Goal: Task Accomplishment & Management: Manage account settings

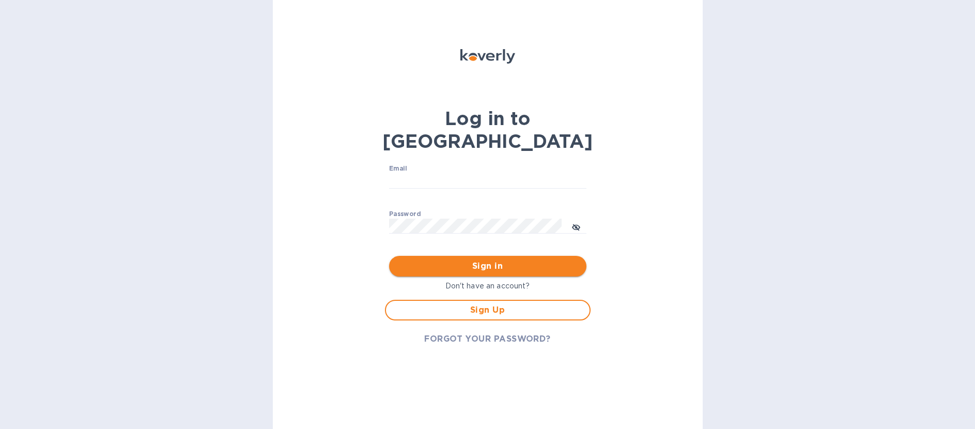
type input "[EMAIL_ADDRESS][DOMAIN_NAME]"
click at [487, 260] on span "Sign in" at bounding box center [487, 266] width 181 height 12
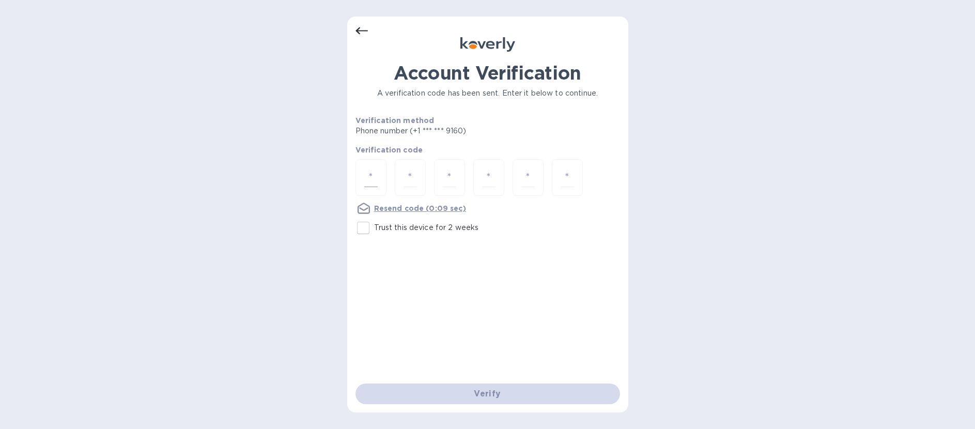
click at [371, 179] on input "number" at bounding box center [370, 177] width 13 height 19
type input "2"
type input "9"
type input "5"
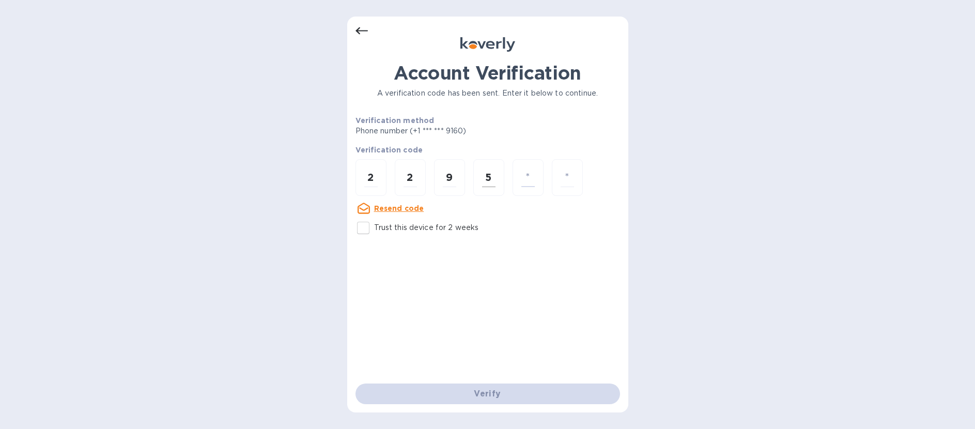
type input "6"
type input "2"
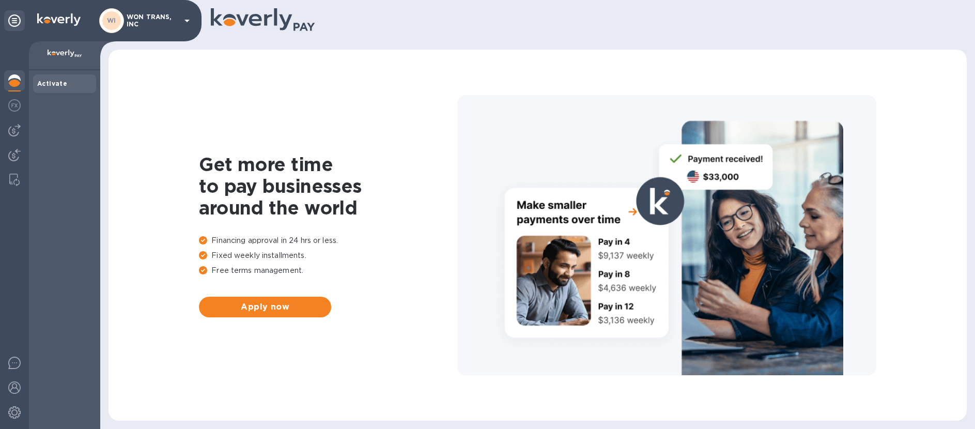
click at [540, 65] on div "Get more time to pay businesses around the world Financing approval in 24 hrs o…" at bounding box center [537, 235] width 837 height 350
click at [67, 84] on div "Activate" at bounding box center [64, 84] width 55 height 10
click at [17, 130] on img at bounding box center [14, 130] width 12 height 12
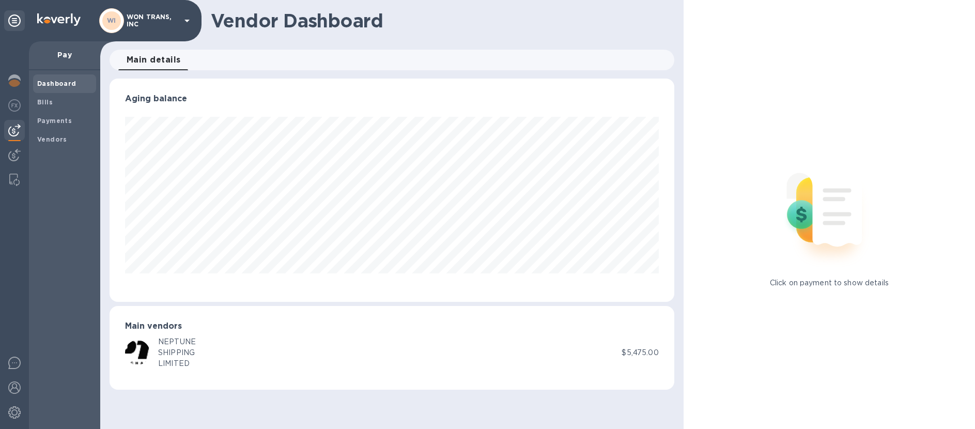
scroll to position [223, 564]
click at [10, 104] on img at bounding box center [14, 105] width 12 height 12
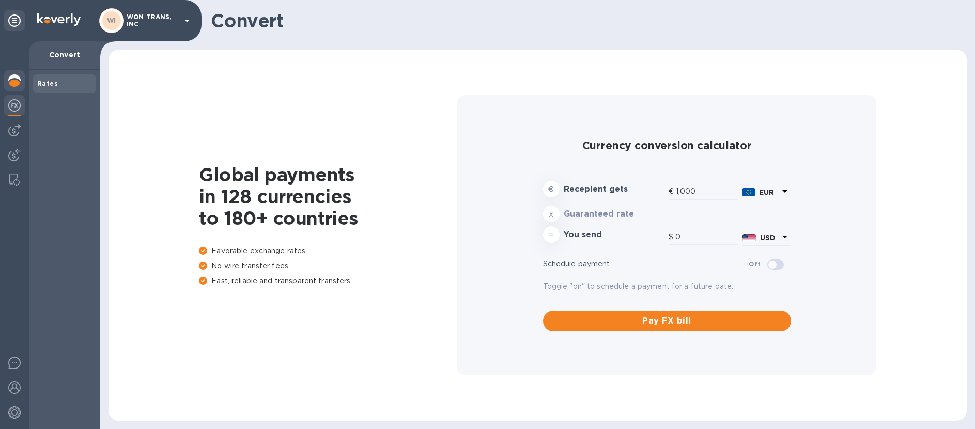
type input "1,172.04"
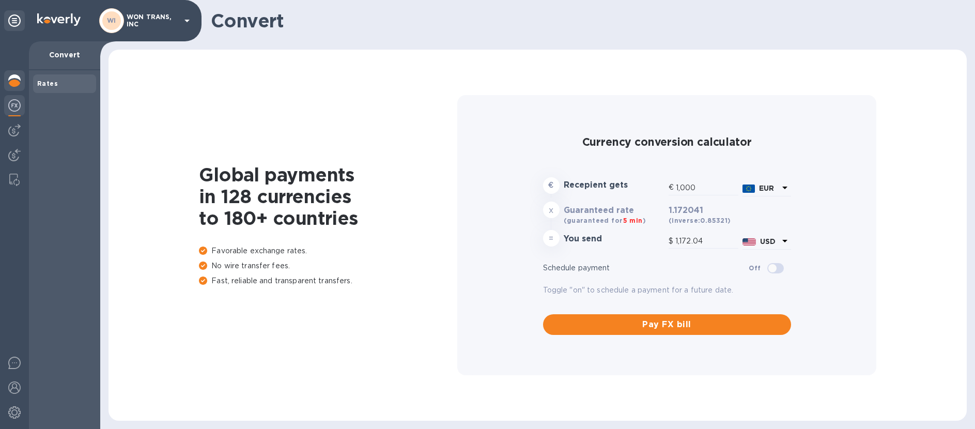
click at [16, 81] on img at bounding box center [14, 80] width 12 height 12
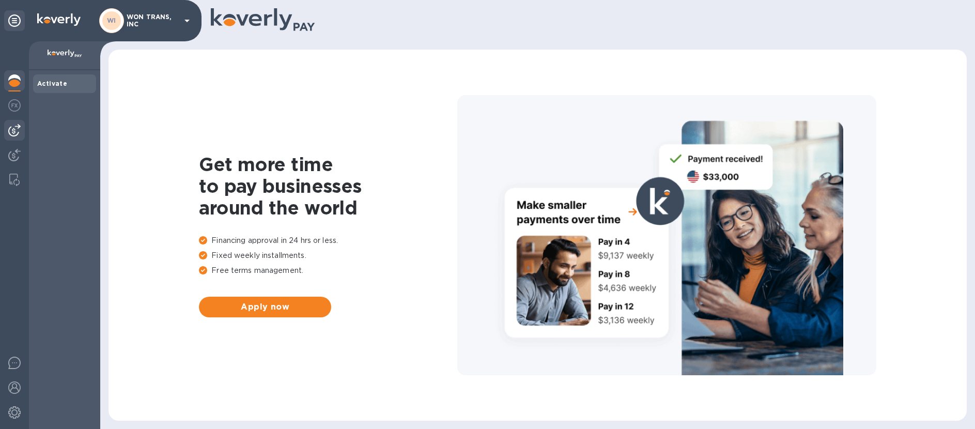
click at [13, 133] on img at bounding box center [14, 130] width 12 height 12
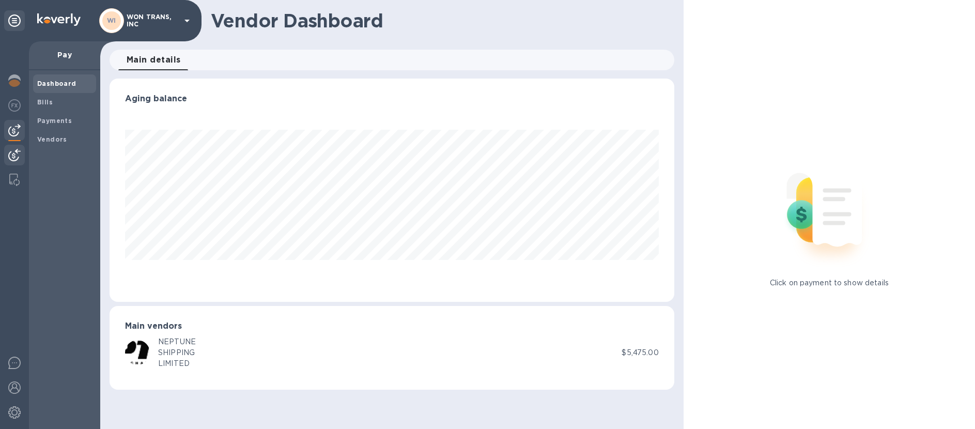
click at [14, 155] on img at bounding box center [14, 155] width 12 height 12
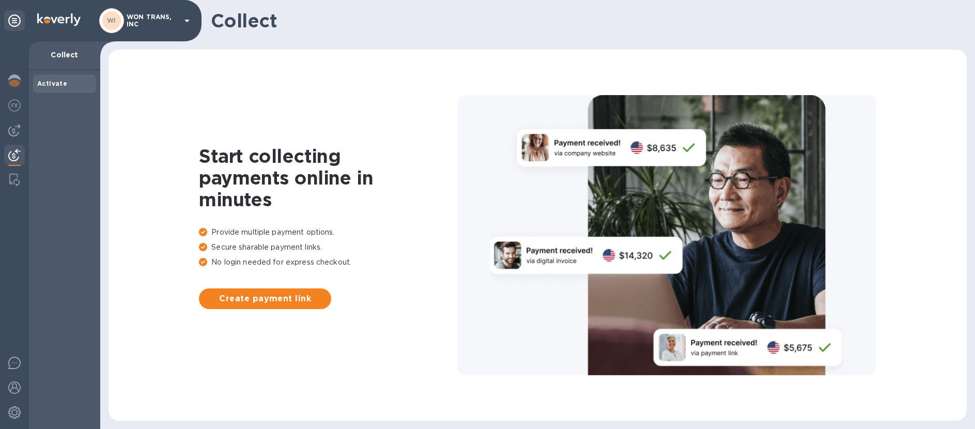
click at [72, 60] on div "Collect" at bounding box center [64, 55] width 71 height 29
click at [68, 57] on p "Collect" at bounding box center [64, 55] width 55 height 10
drag, startPoint x: 68, startPoint y: 57, endPoint x: 80, endPoint y: 74, distance: 21.5
click at [68, 57] on p "Collect" at bounding box center [64, 55] width 55 height 10
click at [68, 102] on div "Activate" at bounding box center [64, 249] width 71 height 358
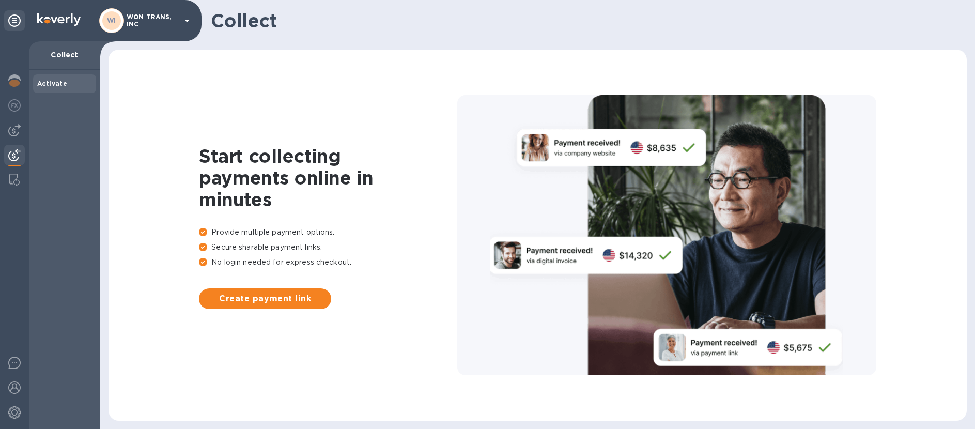
click at [57, 87] on div "Activate" at bounding box center [64, 84] width 55 height 10
click at [61, 85] on b "Activate" at bounding box center [52, 84] width 30 height 8
drag, startPoint x: 61, startPoint y: 85, endPoint x: 42, endPoint y: 118, distance: 37.5
click at [59, 86] on b "Activate" at bounding box center [52, 84] width 30 height 8
click at [572, 59] on div "Start collecting payments online in minutes Provide multiple payment options. S…" at bounding box center [537, 235] width 858 height 371
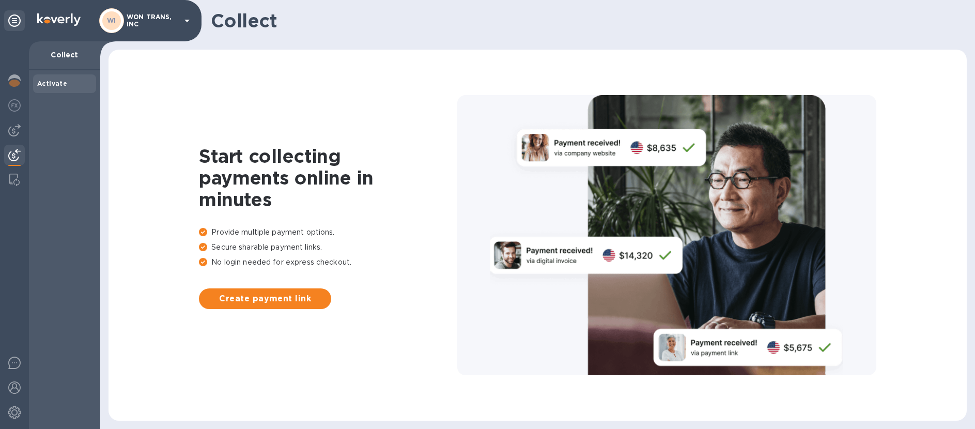
click at [161, 24] on p "WON TRANS, INC" at bounding box center [153, 20] width 52 height 14
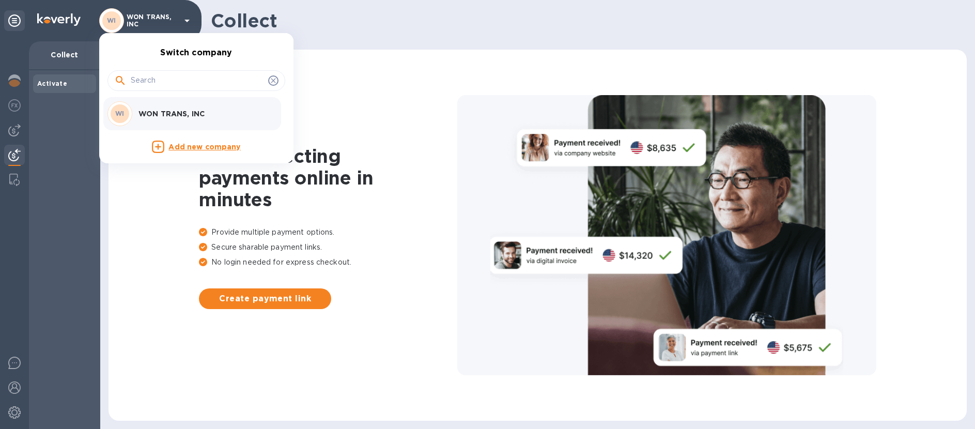
click at [147, 116] on p "WON TRANS, INC" at bounding box center [203, 113] width 130 height 10
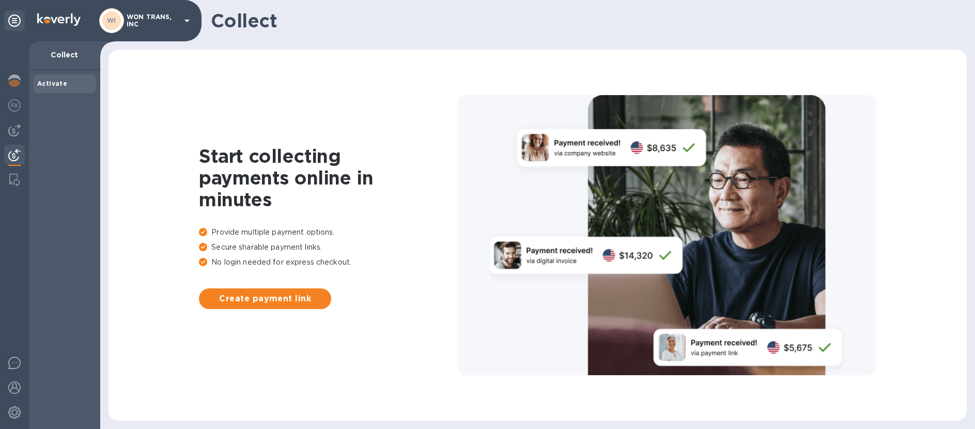
click at [71, 57] on p "Collect" at bounding box center [64, 55] width 55 height 10
click at [12, 21] on icon at bounding box center [14, 20] width 12 height 12
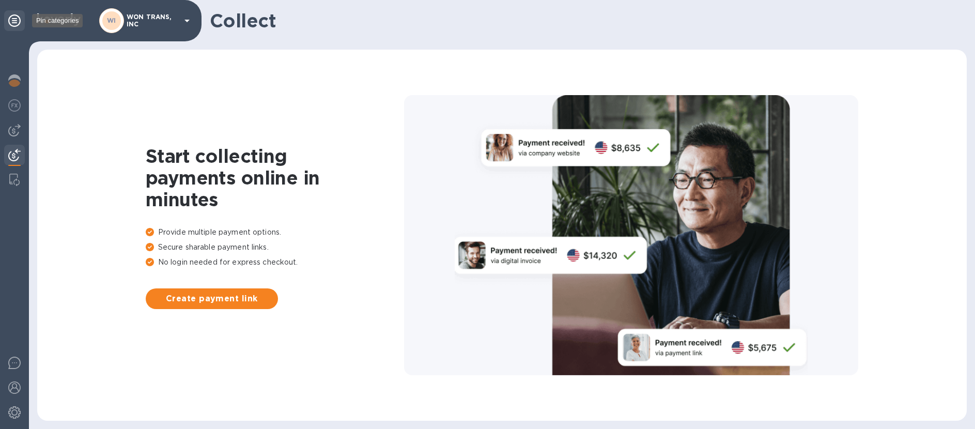
click at [12, 20] on icon at bounding box center [14, 20] width 12 height 12
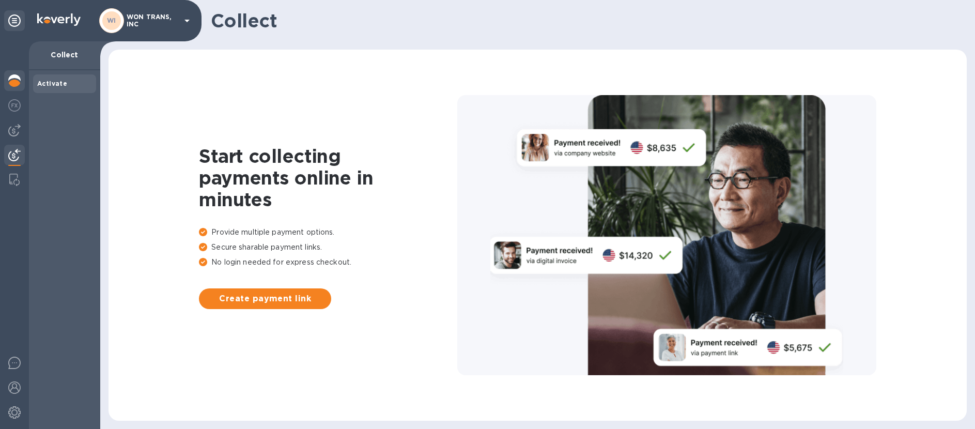
click at [16, 84] on img at bounding box center [14, 80] width 12 height 12
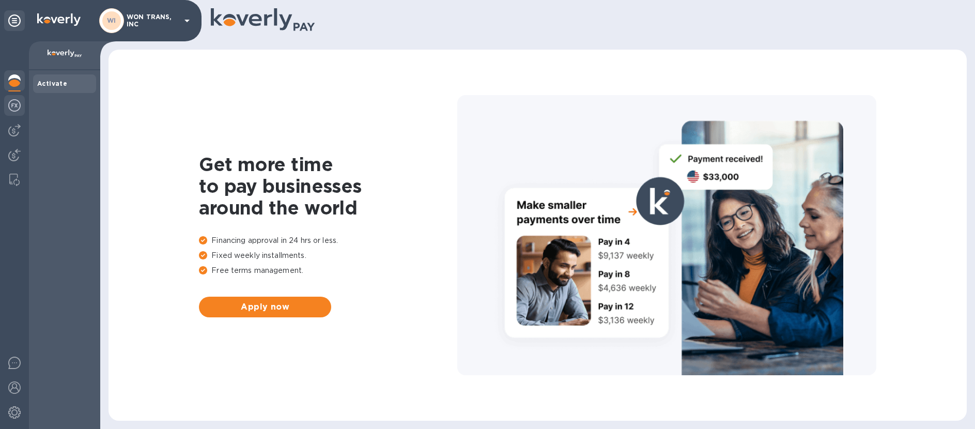
click at [19, 102] on img at bounding box center [14, 105] width 12 height 12
